Goal: Transaction & Acquisition: Purchase product/service

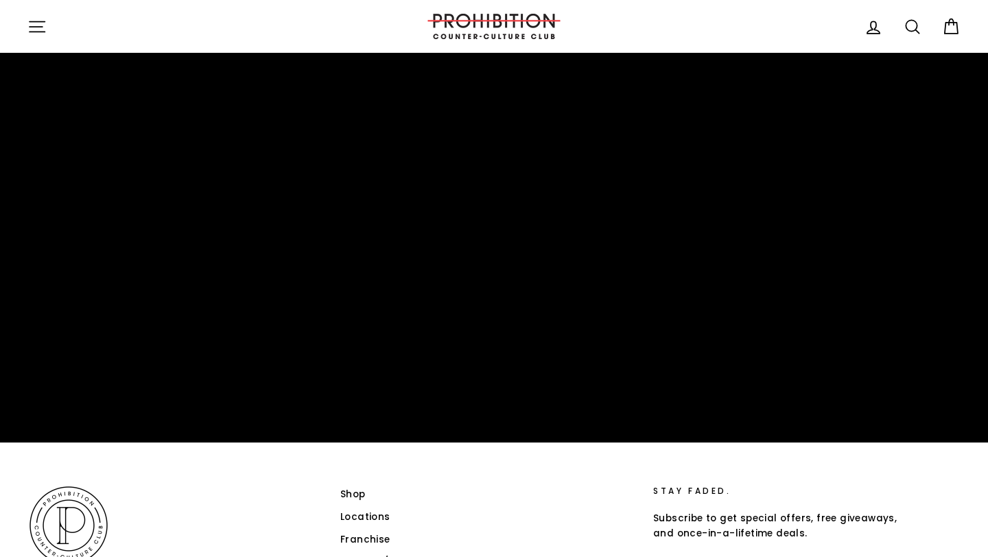
scroll to position [2720, 0]
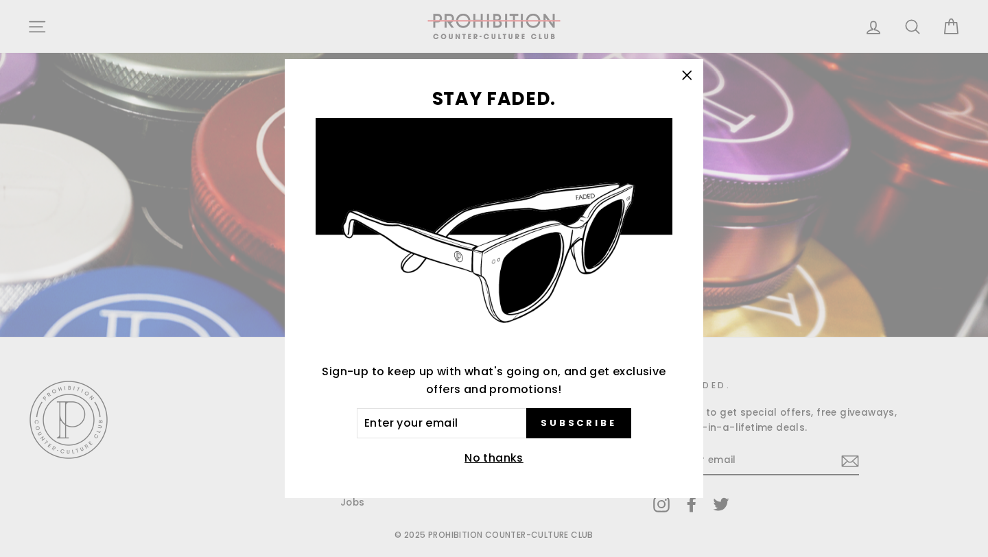
click at [681, 78] on icon "button" at bounding box center [686, 75] width 19 height 19
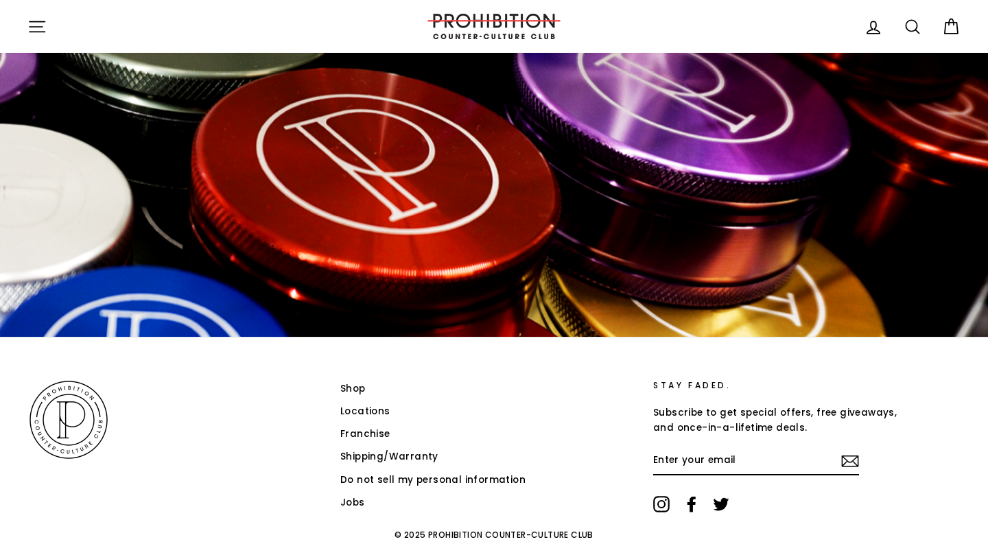
scroll to position [2751, 0]
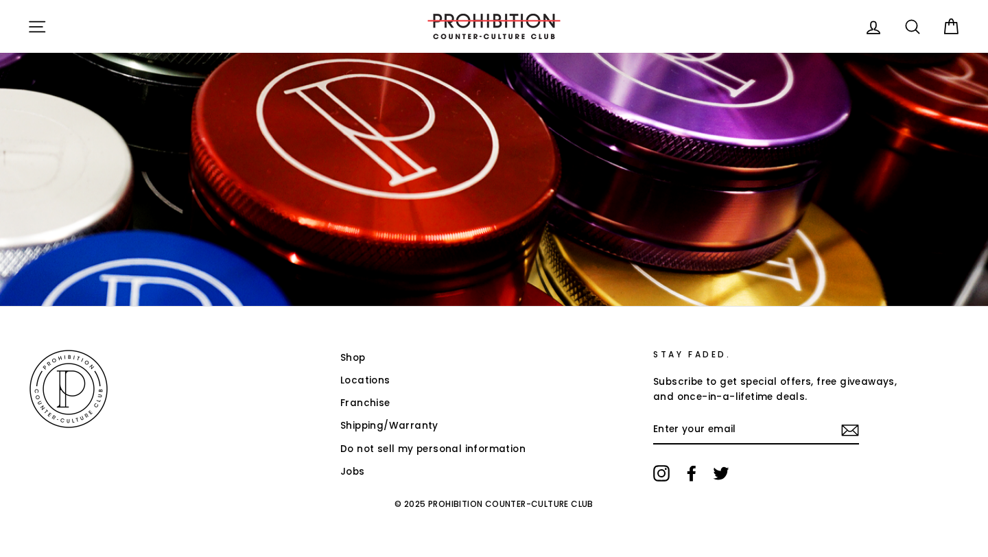
click at [361, 349] on link "Shop" at bounding box center [352, 358] width 25 height 21
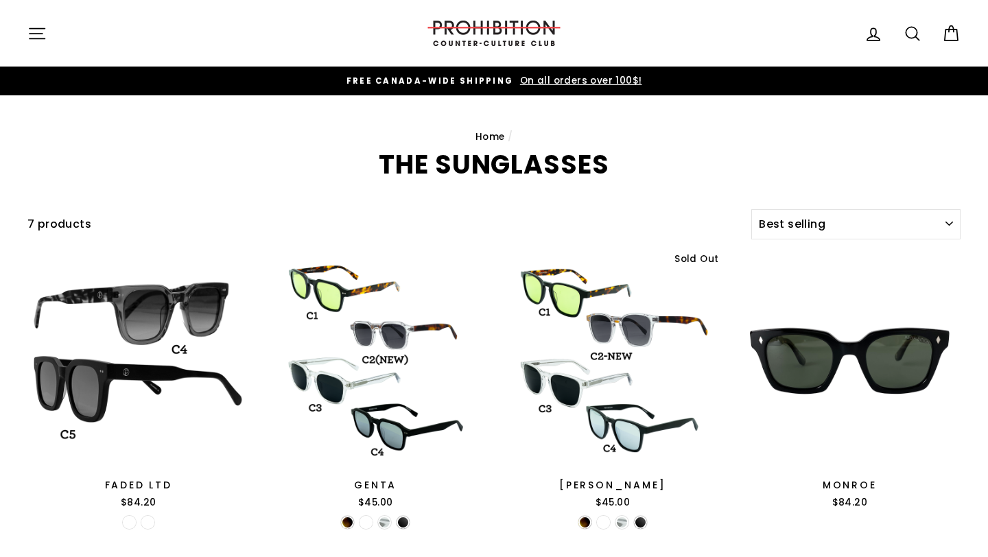
select select "best-selling"
click at [910, 34] on icon at bounding box center [912, 33] width 19 height 19
click at [134, 32] on input "Search our store" at bounding box center [488, 33] width 862 height 46
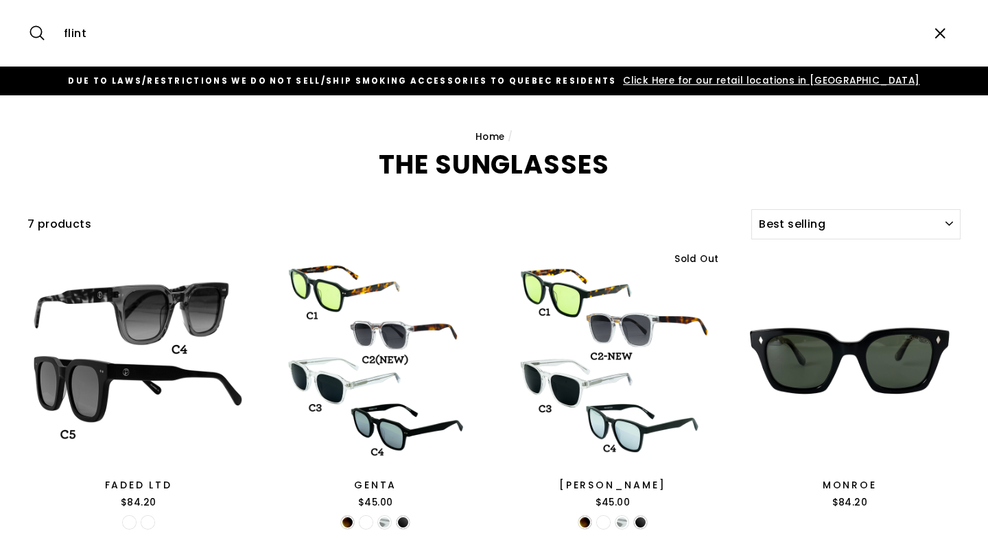
type input "flint"
click at [27, 10] on button "Search" at bounding box center [41, 33] width 29 height 46
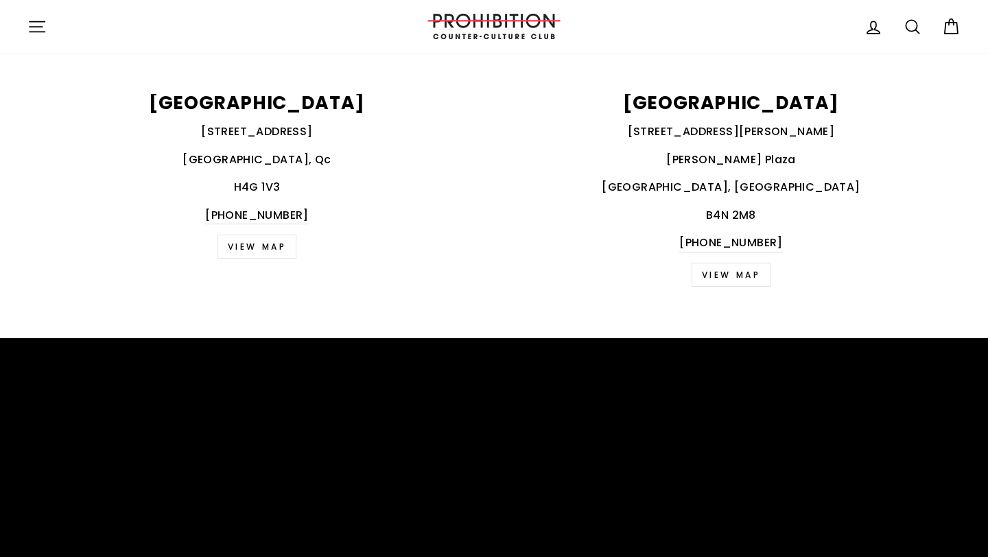
scroll to position [2290, 0]
